Goal: Task Accomplishment & Management: Manage account settings

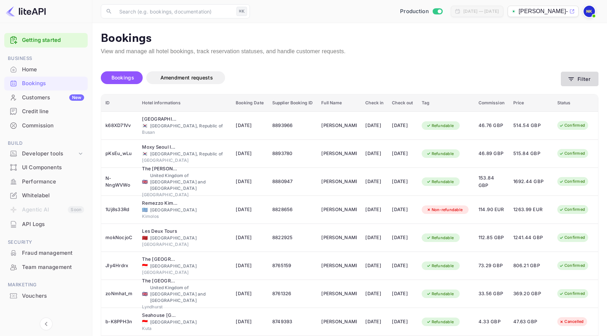
click at [585, 82] on button "Filter" at bounding box center [580, 79] width 38 height 15
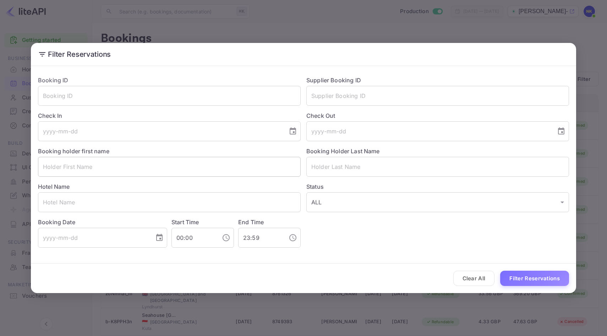
click at [122, 164] on input "text" at bounding box center [169, 167] width 263 height 20
type input "[PERSON_NAME]"
click at [543, 270] on div "Clear All Filter Reservations" at bounding box center [303, 278] width 545 height 29
click at [545, 276] on button "Filter Reservations" at bounding box center [534, 278] width 69 height 15
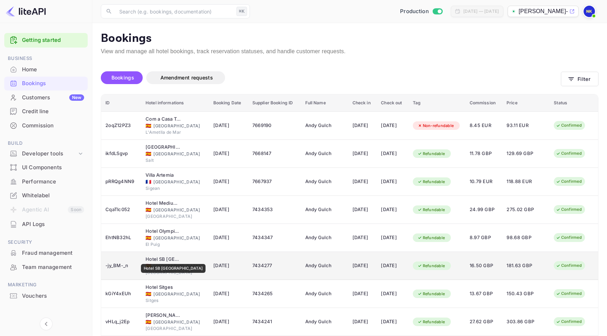
click at [169, 259] on div "Hotel SB [GEOGRAPHIC_DATA]" at bounding box center [164, 259] width 36 height 7
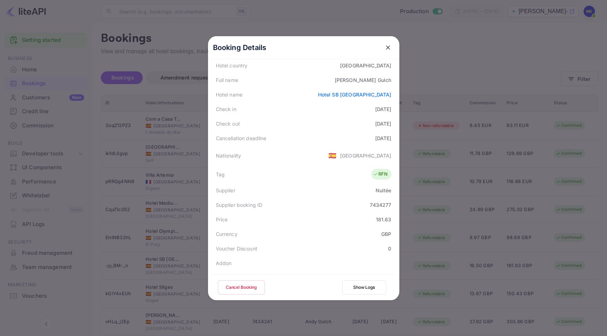
scroll to position [88, 0]
